Goal: Task Accomplishment & Management: Manage account settings

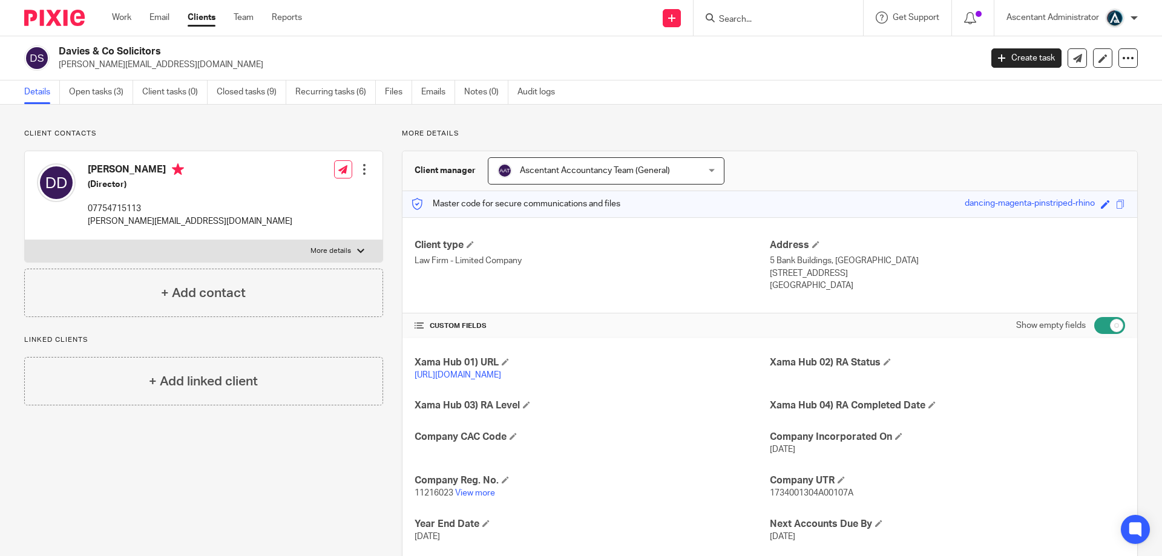
click at [734, 18] on input "Search" at bounding box center [772, 20] width 109 height 11
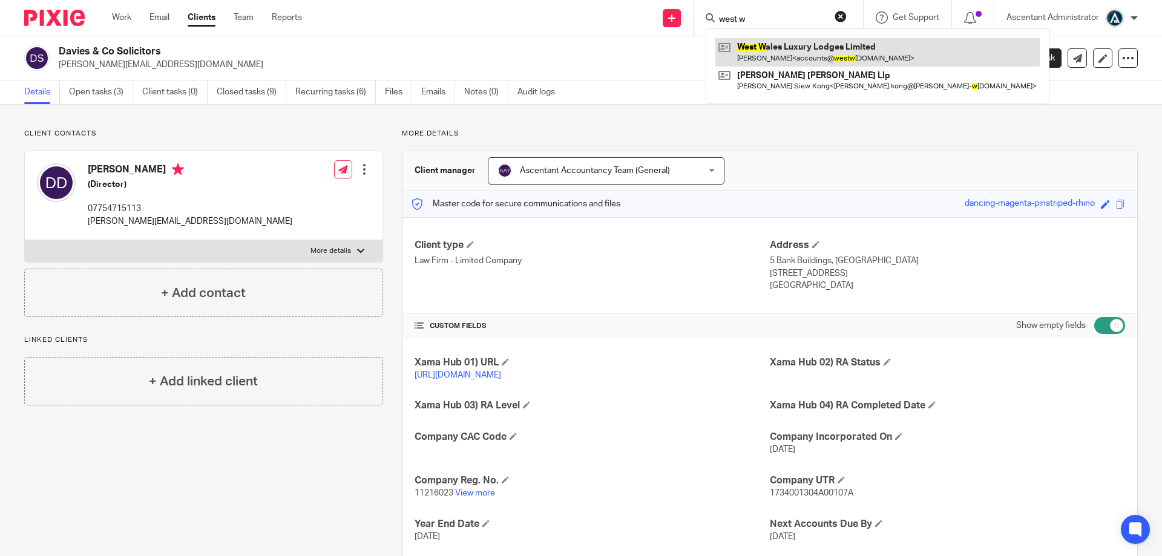
type input "west w"
click at [784, 52] on link at bounding box center [877, 52] width 324 height 28
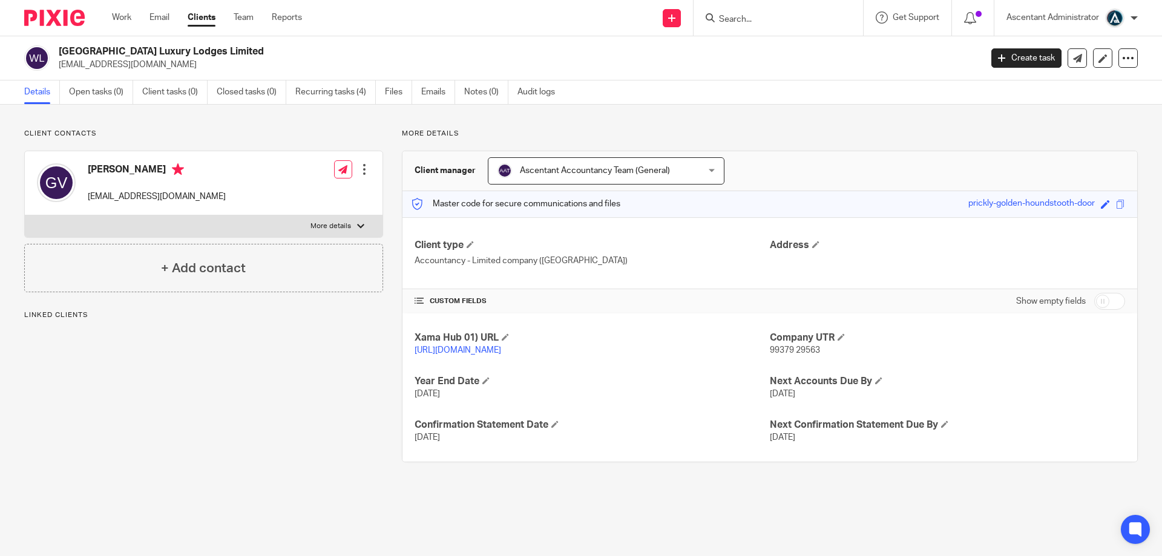
click at [1097, 300] on input "checkbox" at bounding box center [1109, 301] width 31 height 17
checkbox input "true"
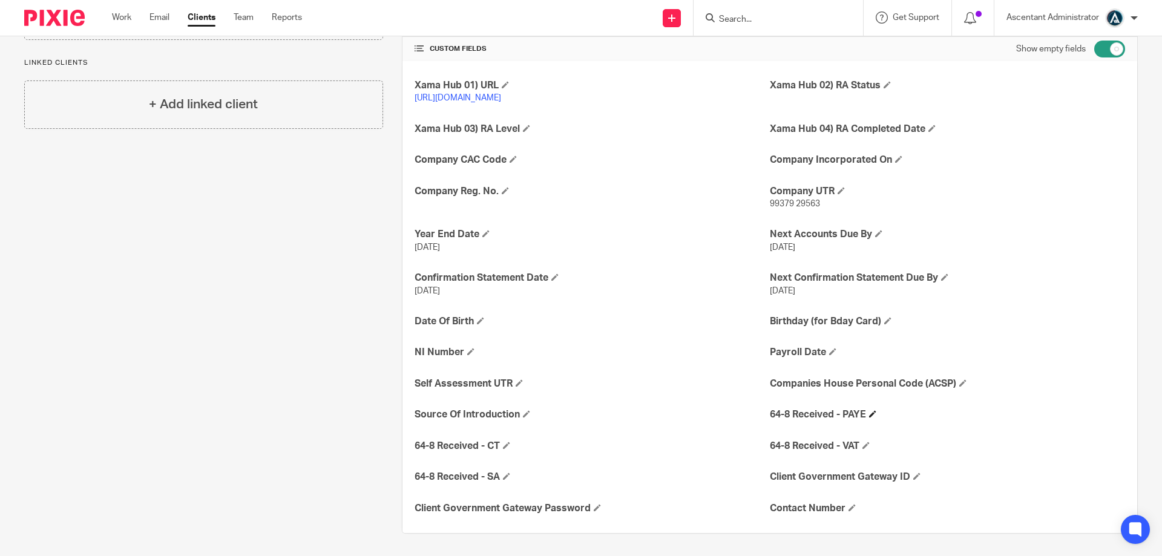
scroll to position [266, 0]
click at [959, 387] on h4 "Companies House Personal Code (ACSP)" at bounding box center [947, 382] width 355 height 13
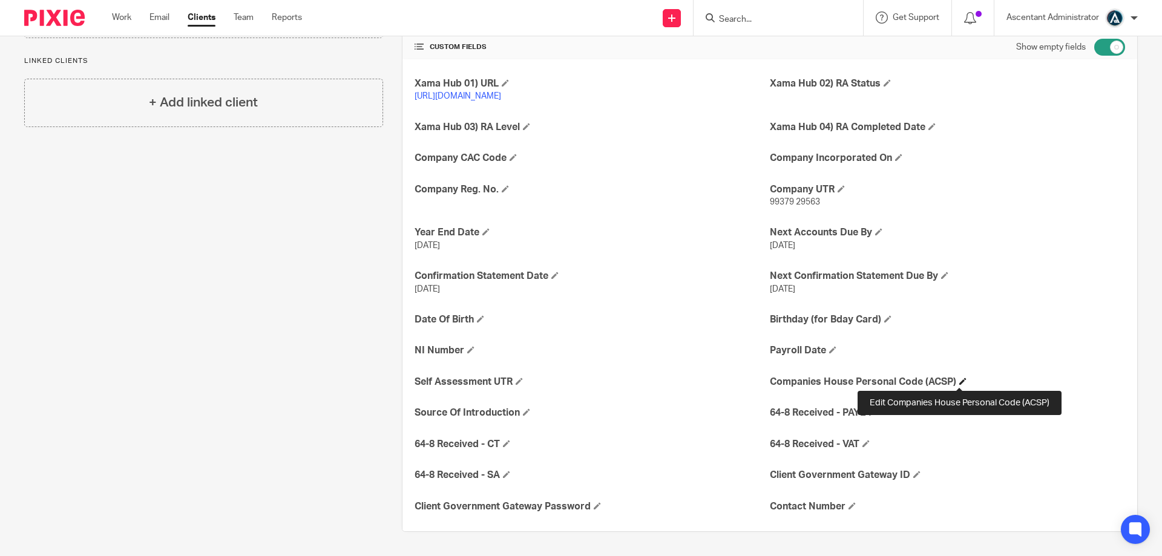
click at [959, 381] on span at bounding box center [962, 381] width 7 height 7
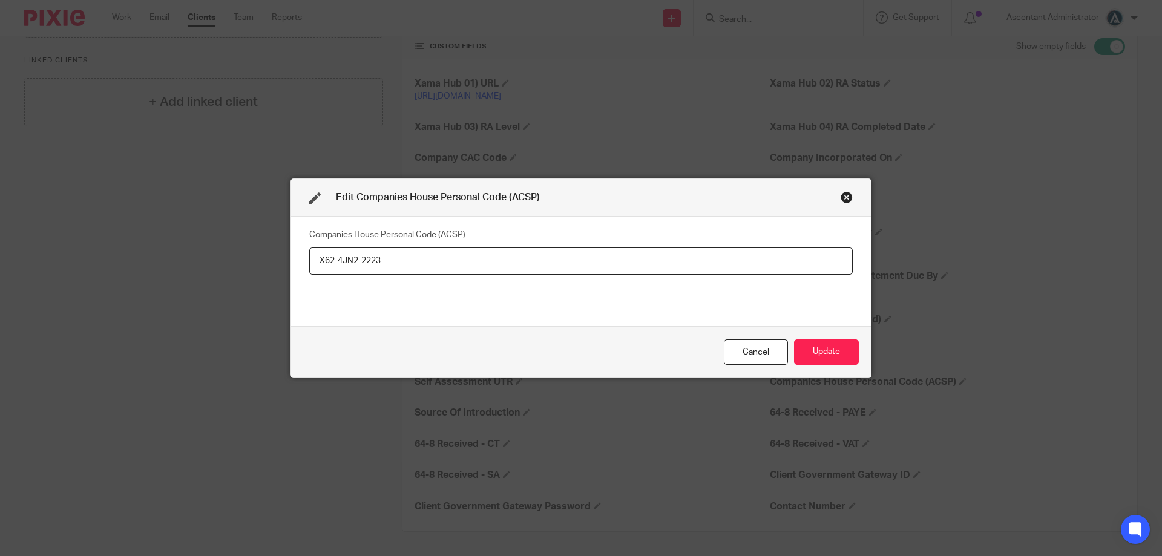
type input "X62-4JN2-2223"
click at [797, 337] on div "Cancel Update" at bounding box center [581, 352] width 580 height 51
click at [809, 349] on button "Update" at bounding box center [826, 353] width 65 height 26
